Goal: Task Accomplishment & Management: Manage account settings

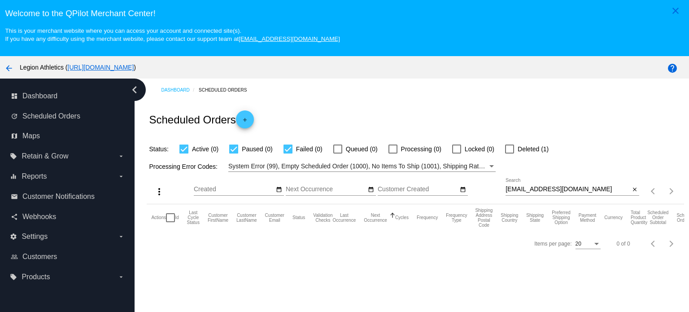
click at [565, 189] on input "[EMAIL_ADDRESS][DOMAIN_NAME]" at bounding box center [568, 189] width 124 height 7
paste input "Tuananhnguyen88"
type input "[EMAIL_ADDRESS][DOMAIN_NAME]"
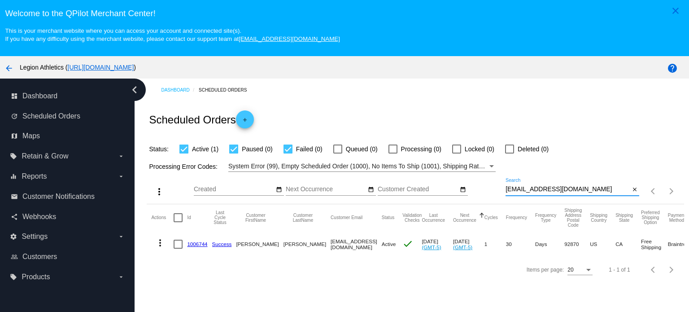
click at [160, 244] on mat-icon "more_vert" at bounding box center [160, 242] width 11 height 11
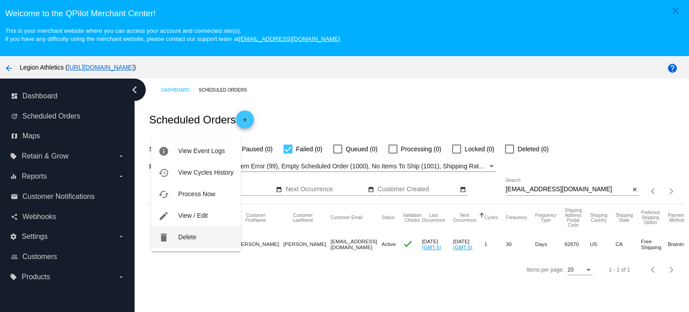
click at [187, 242] on button "delete Delete" at bounding box center [195, 237] width 89 height 22
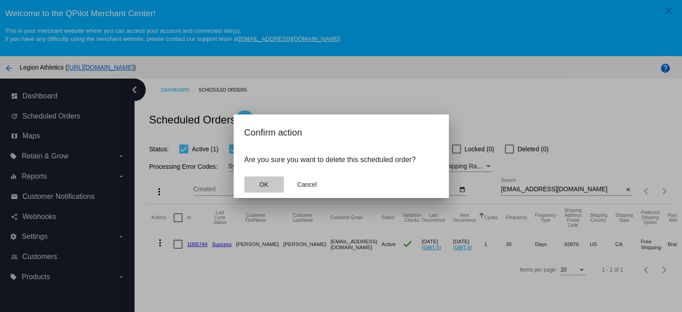
click at [265, 183] on span "OK" at bounding box center [263, 184] width 9 height 7
